Goal: Transaction & Acquisition: Purchase product/service

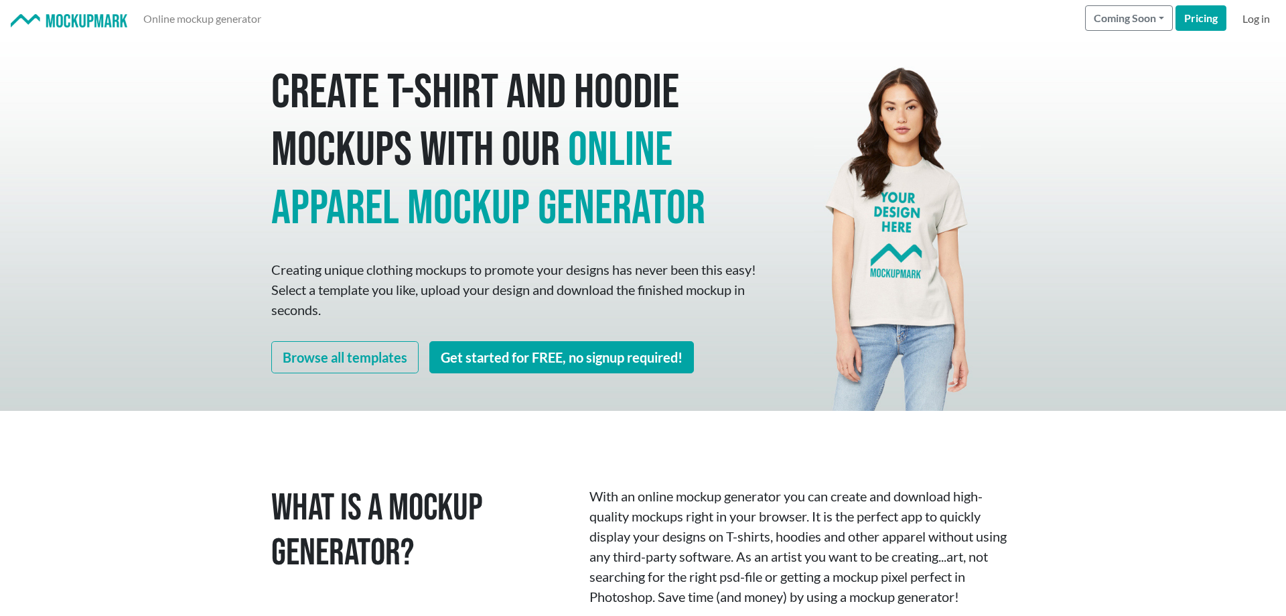
click at [1247, 22] on link "Log in" at bounding box center [1256, 18] width 38 height 27
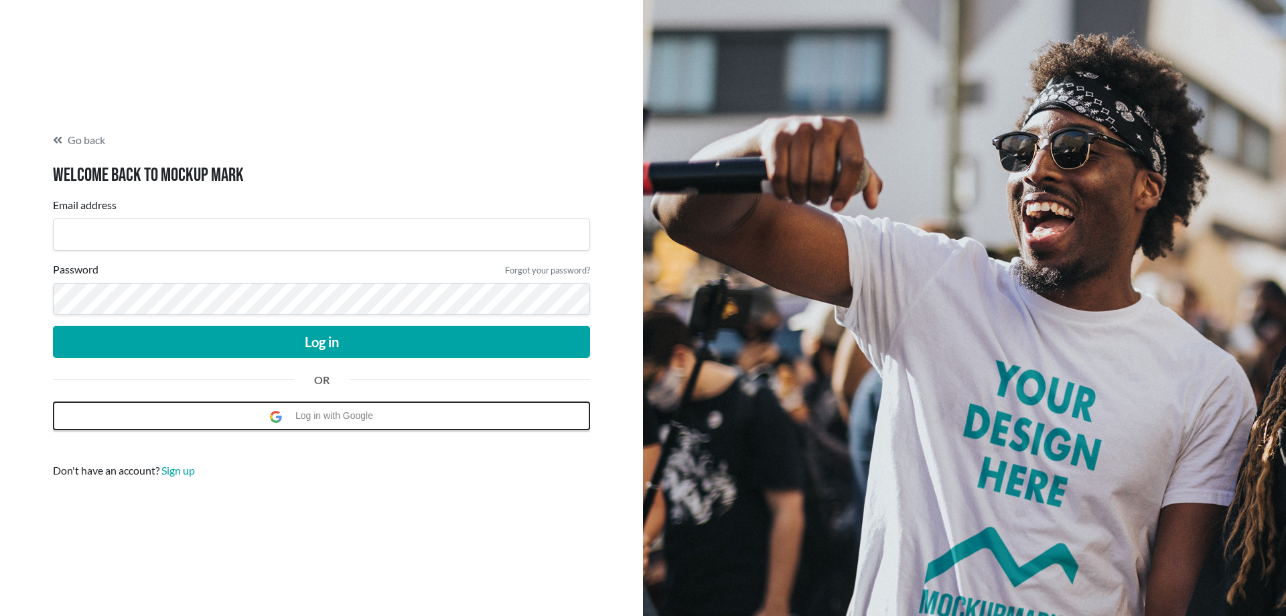
click at [381, 426] on button "Log in with Google" at bounding box center [321, 415] width 537 height 29
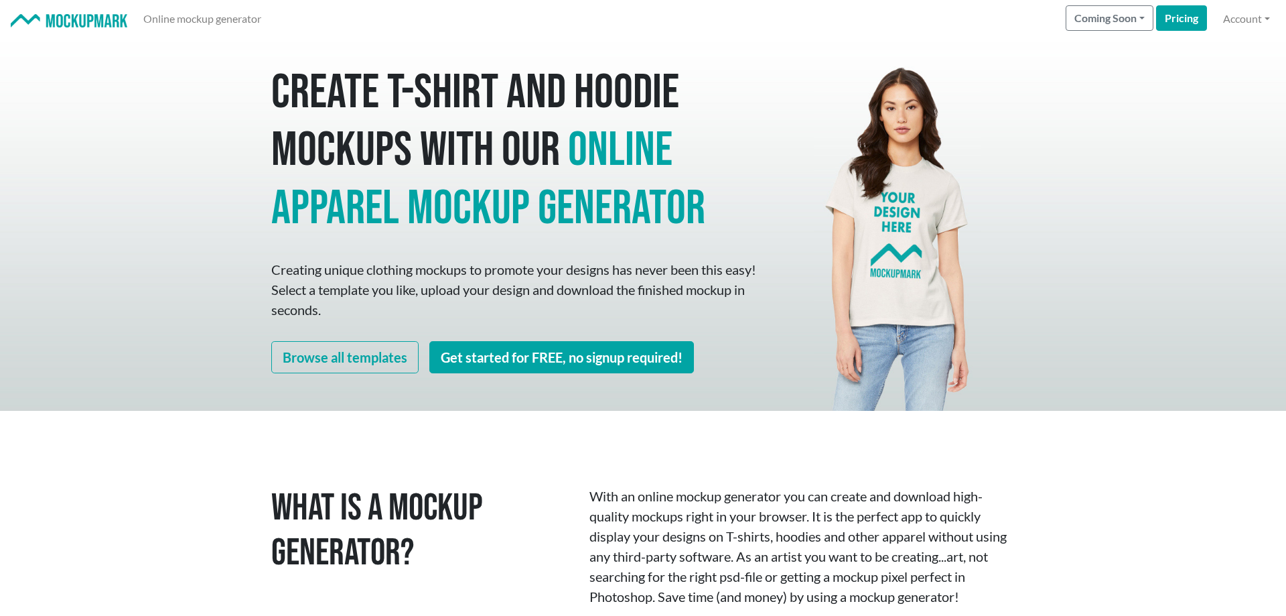
click at [1262, 37] on nav "Online mockup generator Coming Soon Pricing Account" at bounding box center [643, 19] width 1286 height 38
click at [1251, 27] on link "Account" at bounding box center [1247, 18] width 58 height 27
click at [850, 88] on img at bounding box center [898, 224] width 166 height 373
click at [1246, 30] on link "Account" at bounding box center [1247, 18] width 58 height 27
click at [1227, 46] on strong "[EMAIL_ADDRESS][DOMAIN_NAME]" at bounding box center [1169, 50] width 179 height 13
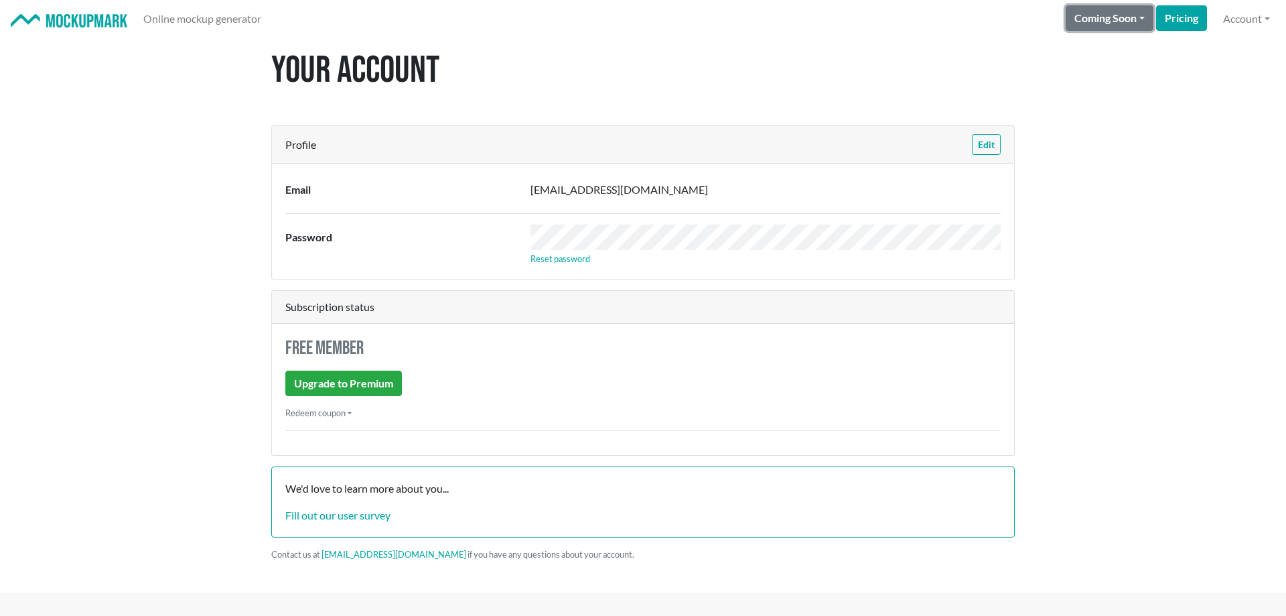
click at [1136, 15] on button "Coming Soon" at bounding box center [1110, 17] width 88 height 25
click at [1187, 13] on link "Pricing" at bounding box center [1181, 17] width 51 height 25
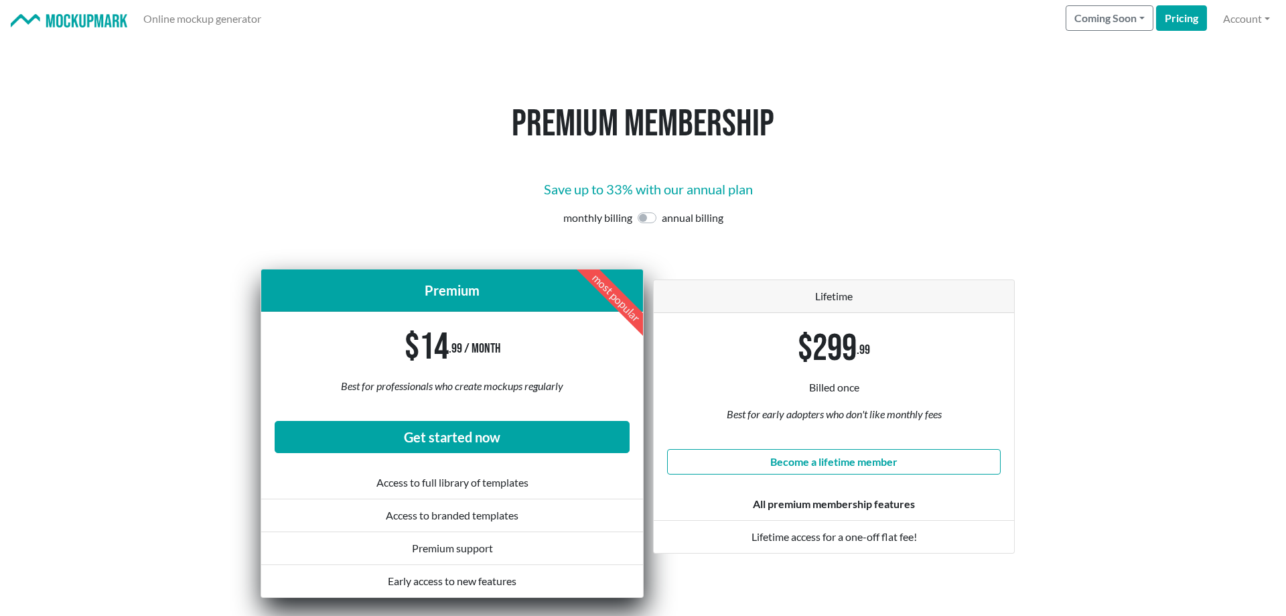
click at [662, 210] on label at bounding box center [662, 210] width 0 height 0
click at [643, 222] on input "checkbox" at bounding box center [643, 216] width 11 height 13
click at [662, 210] on label at bounding box center [662, 210] width 0 height 0
click at [647, 216] on input "checkbox" at bounding box center [643, 216] width 11 height 13
checkbox input "false"
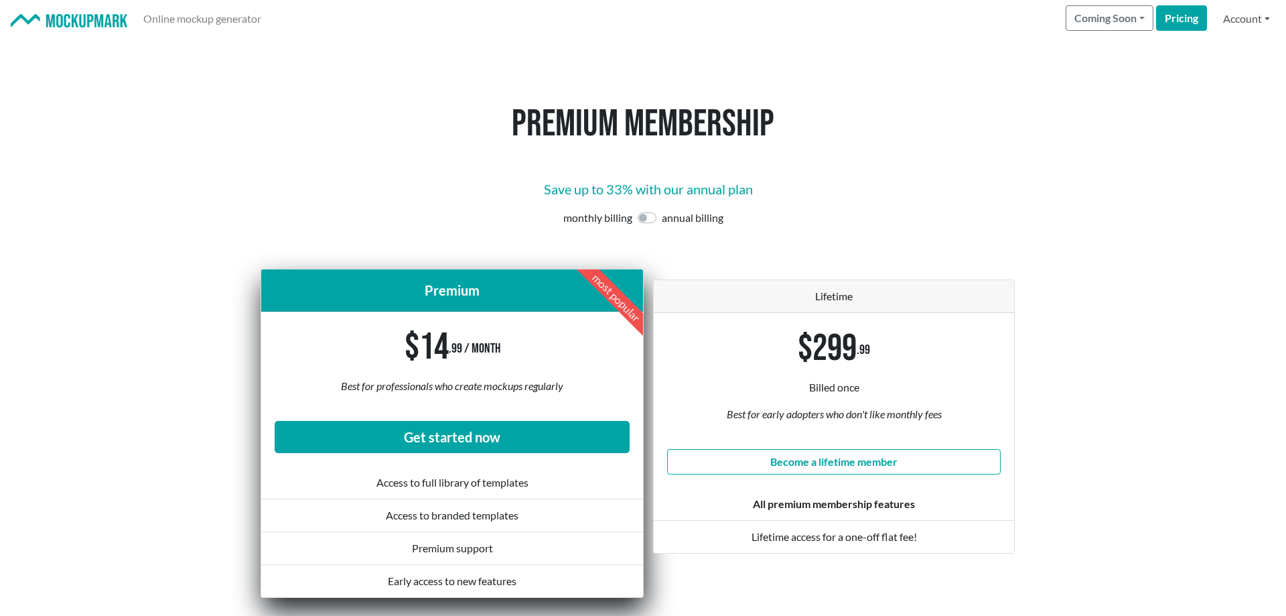
click at [1249, 25] on link "Account" at bounding box center [1247, 18] width 58 height 27
click at [1181, 58] on link "Signed in as [EMAIL_ADDRESS][DOMAIN_NAME]" at bounding box center [1142, 50] width 265 height 21
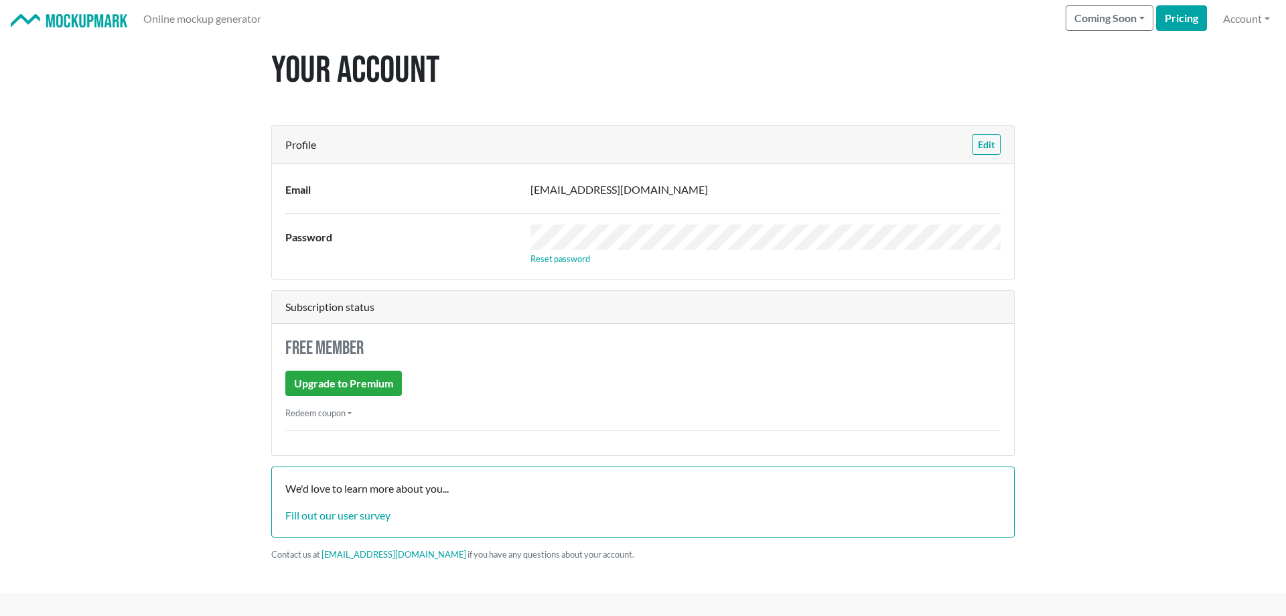
click at [1241, 2] on nav "Online mockup generator Coming Soon Ecommerce solutions PSD downloads Non-appar…" at bounding box center [643, 19] width 1286 height 38
click at [1229, 21] on link "Account" at bounding box center [1247, 18] width 58 height 27
click at [1153, 58] on link "Signed in as [EMAIL_ADDRESS][DOMAIN_NAME]" at bounding box center [1142, 50] width 265 height 21
click at [990, 148] on button "Edit" at bounding box center [986, 144] width 29 height 21
click at [1123, 25] on button "Coming Soon" at bounding box center [1110, 17] width 88 height 25
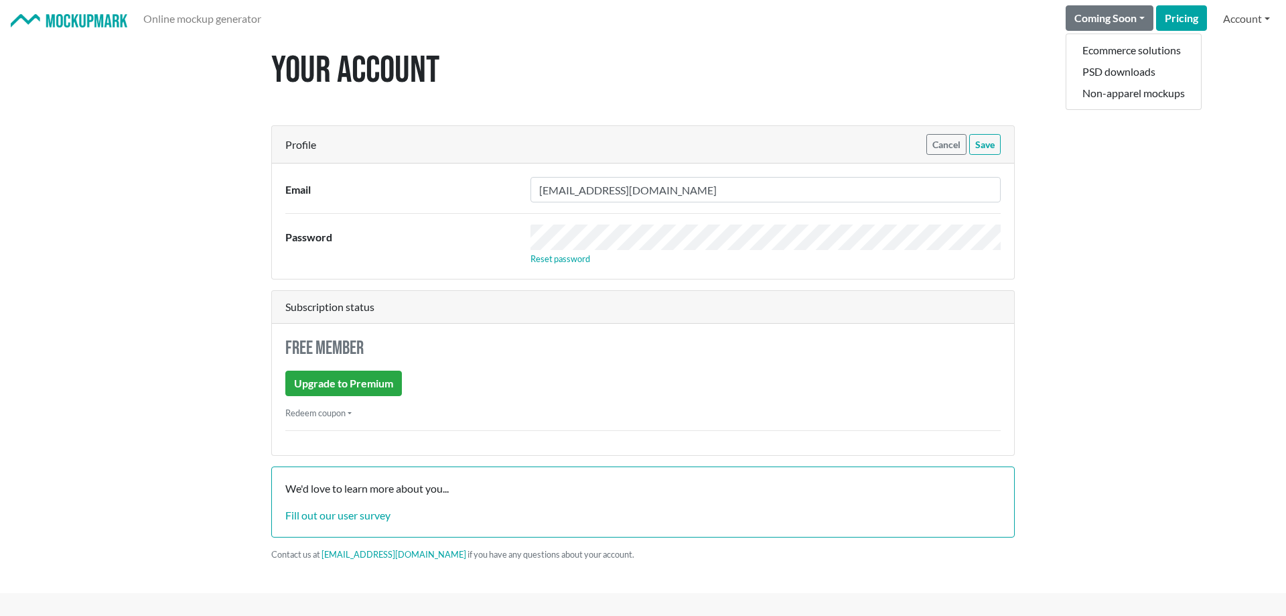
click at [1227, 20] on link "Account" at bounding box center [1247, 18] width 58 height 27
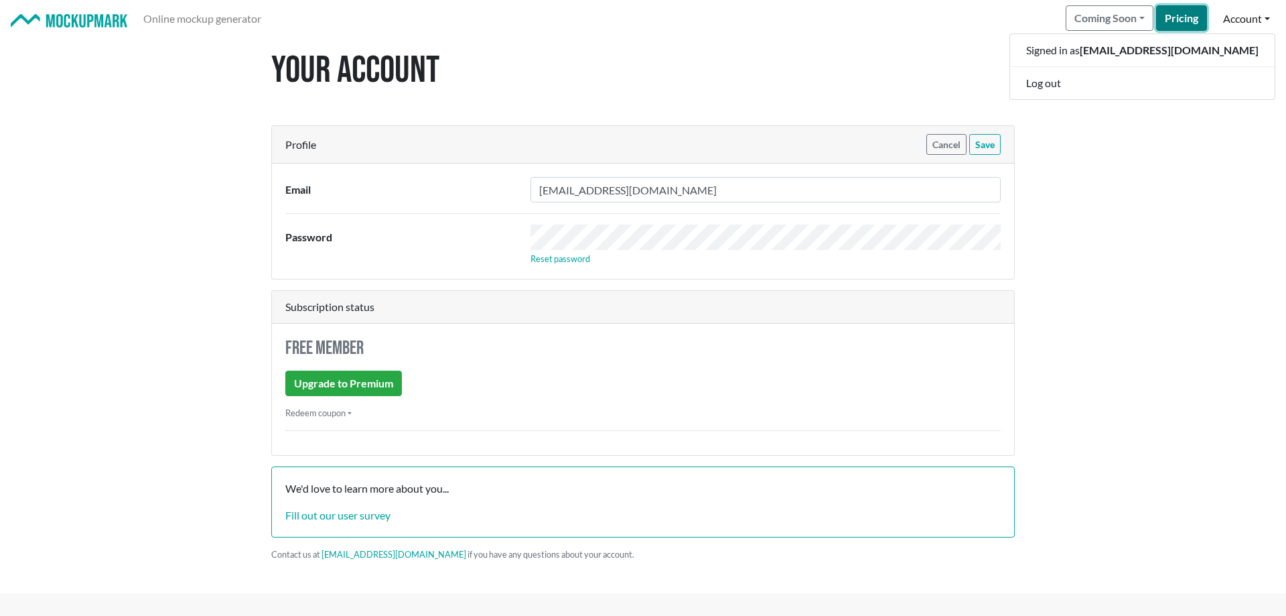
click at [1168, 15] on link "Pricing" at bounding box center [1181, 17] width 51 height 25
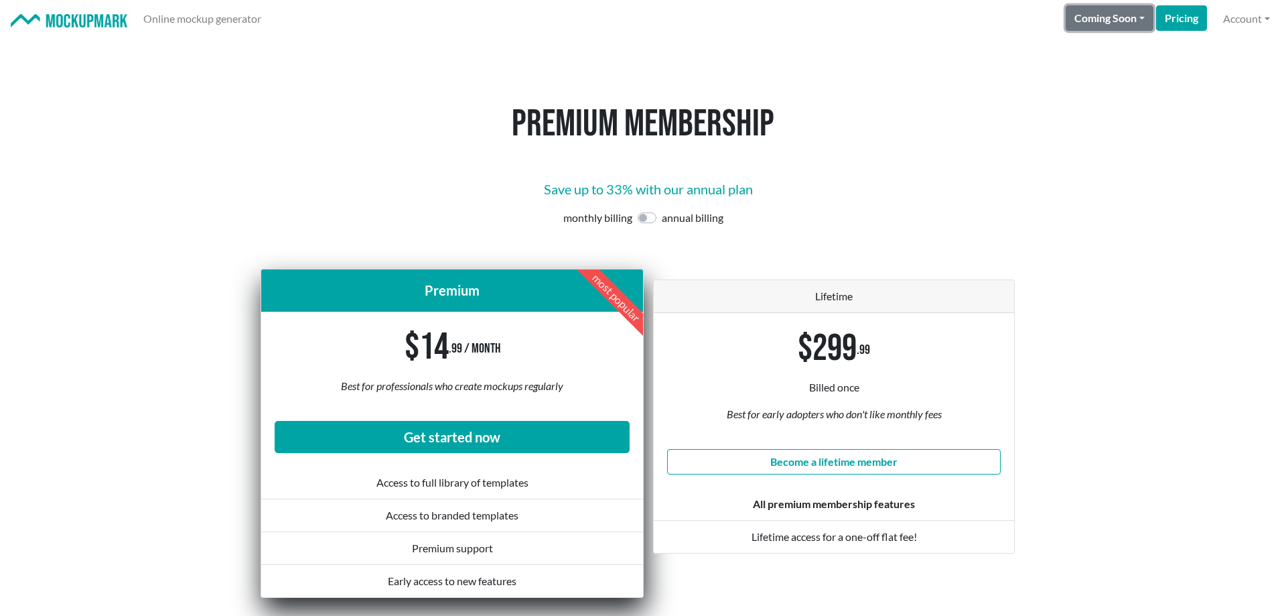
click at [1073, 15] on button "Coming Soon" at bounding box center [1110, 17] width 88 height 25
click at [1252, 11] on link "Account" at bounding box center [1247, 18] width 58 height 27
click at [1147, 44] on strong "[EMAIL_ADDRESS][DOMAIN_NAME]" at bounding box center [1169, 50] width 179 height 13
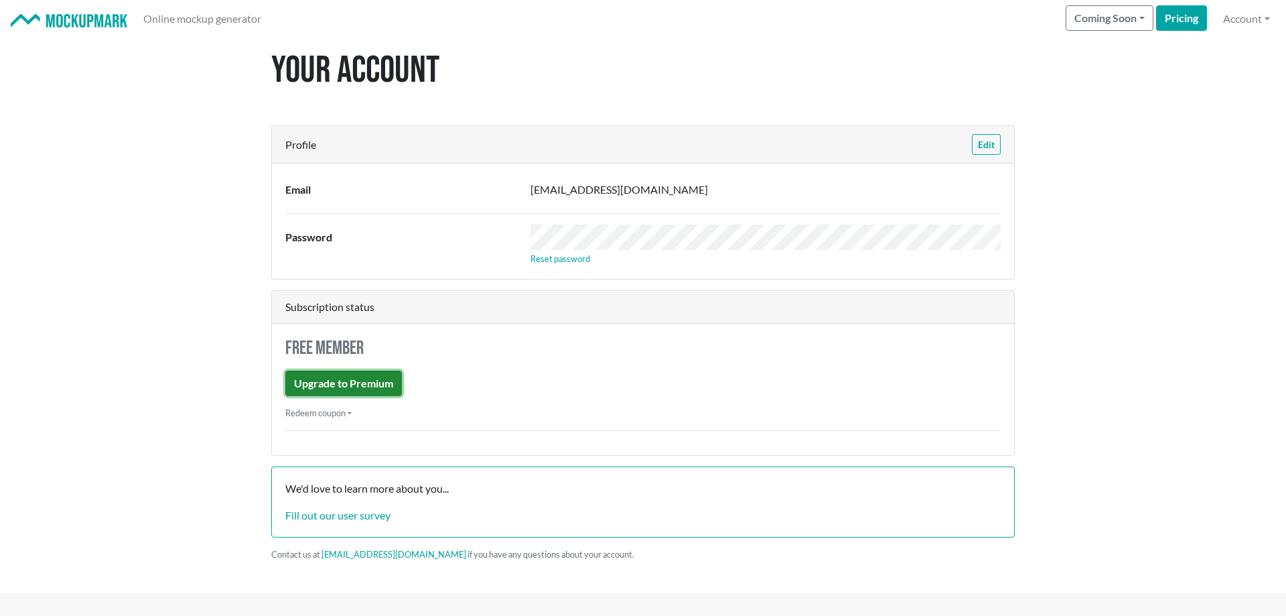
click at [364, 387] on link "Upgrade to Premium" at bounding box center [343, 382] width 117 height 25
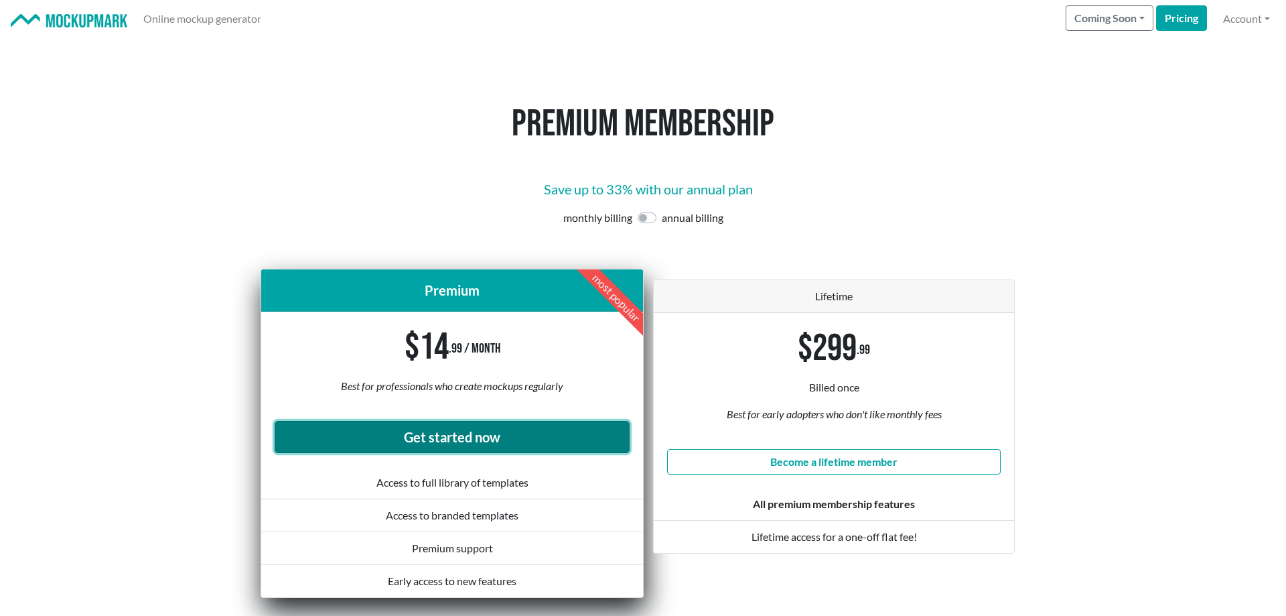
click at [480, 440] on link "Get started now" at bounding box center [452, 437] width 355 height 32
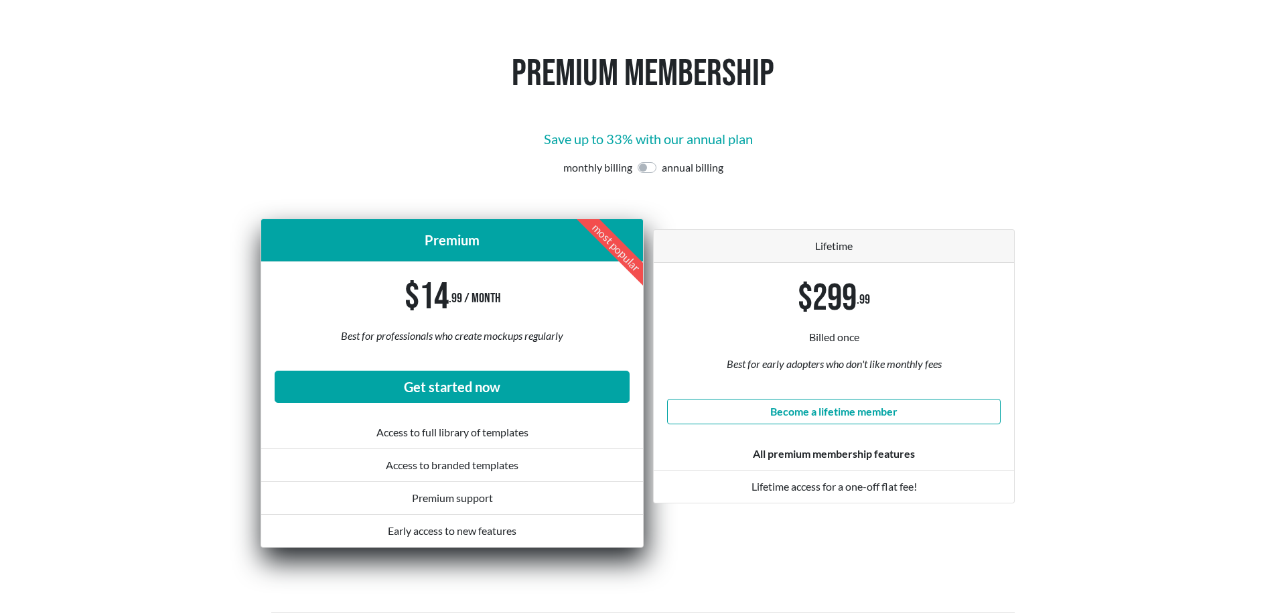
scroll to position [68, 0]
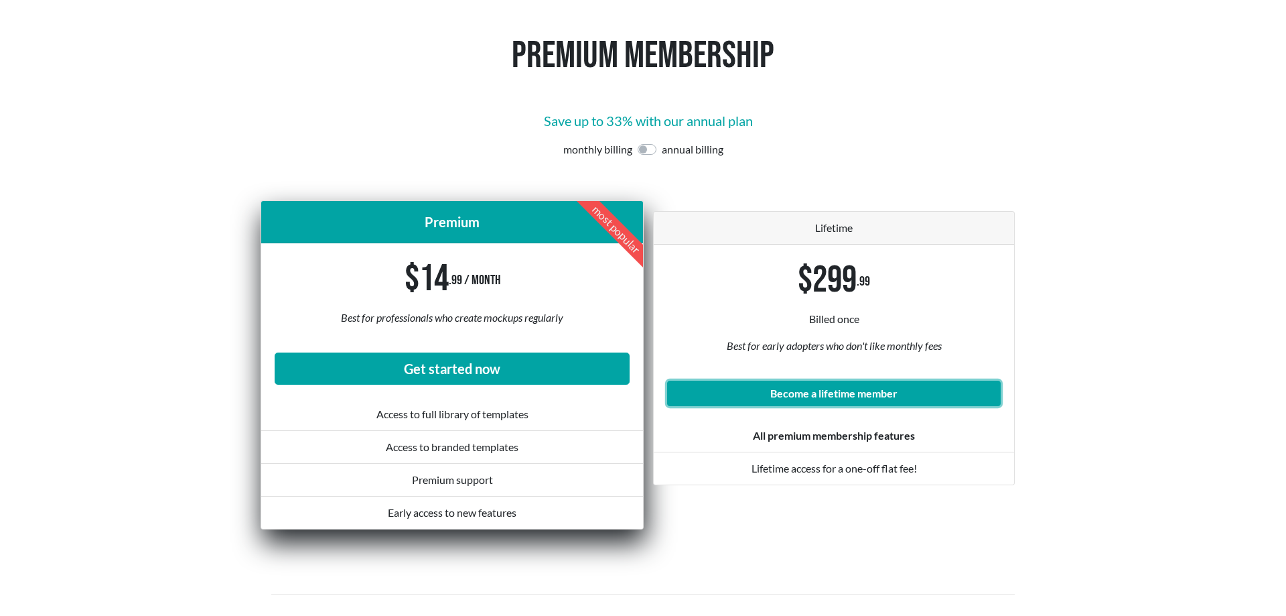
click at [849, 403] on link "Become a lifetime member" at bounding box center [834, 393] width 334 height 25
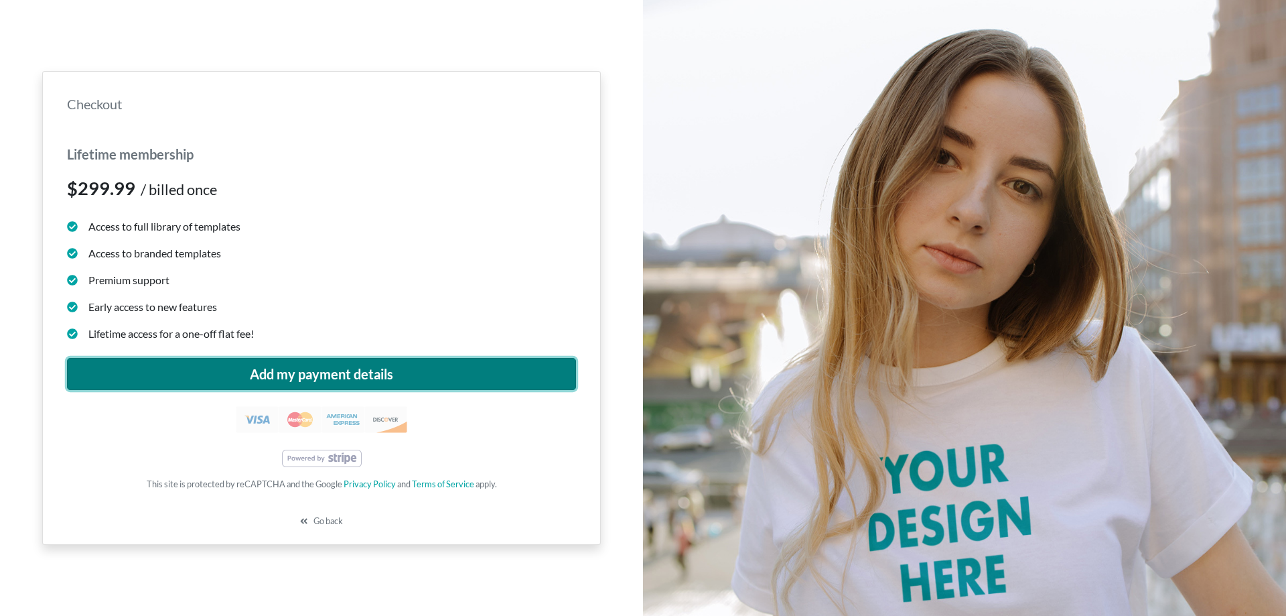
click at [304, 370] on button "Add my payment details" at bounding box center [321, 374] width 509 height 32
